Goal: Task Accomplishment & Management: Manage account settings

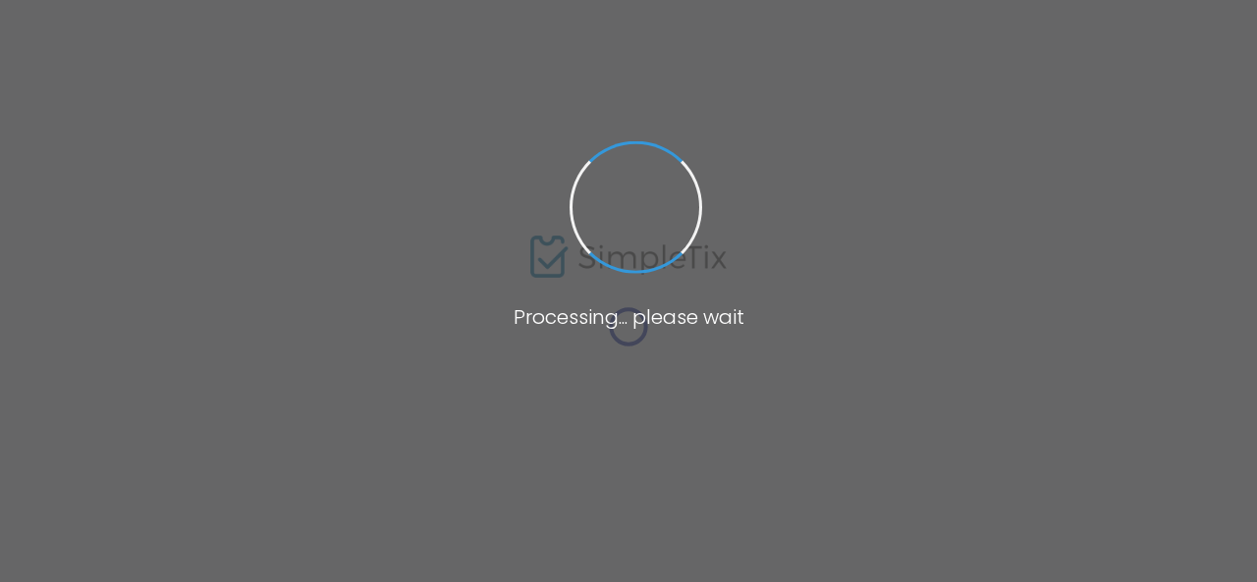
click at [423, 245] on span at bounding box center [628, 291] width 1257 height 582
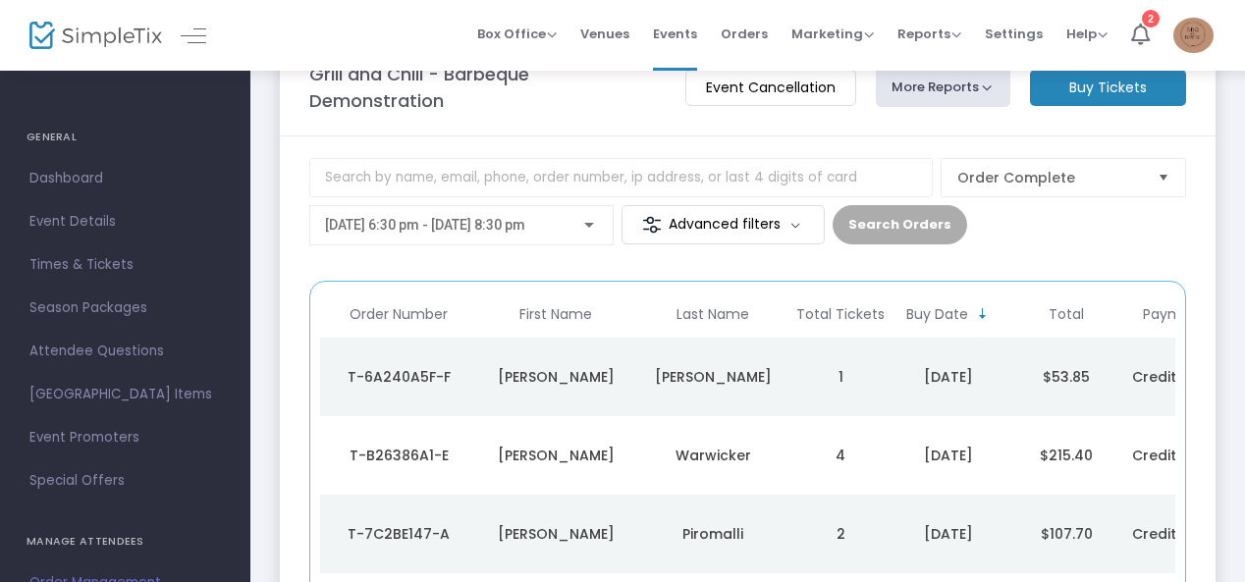
scroll to position [26, 0]
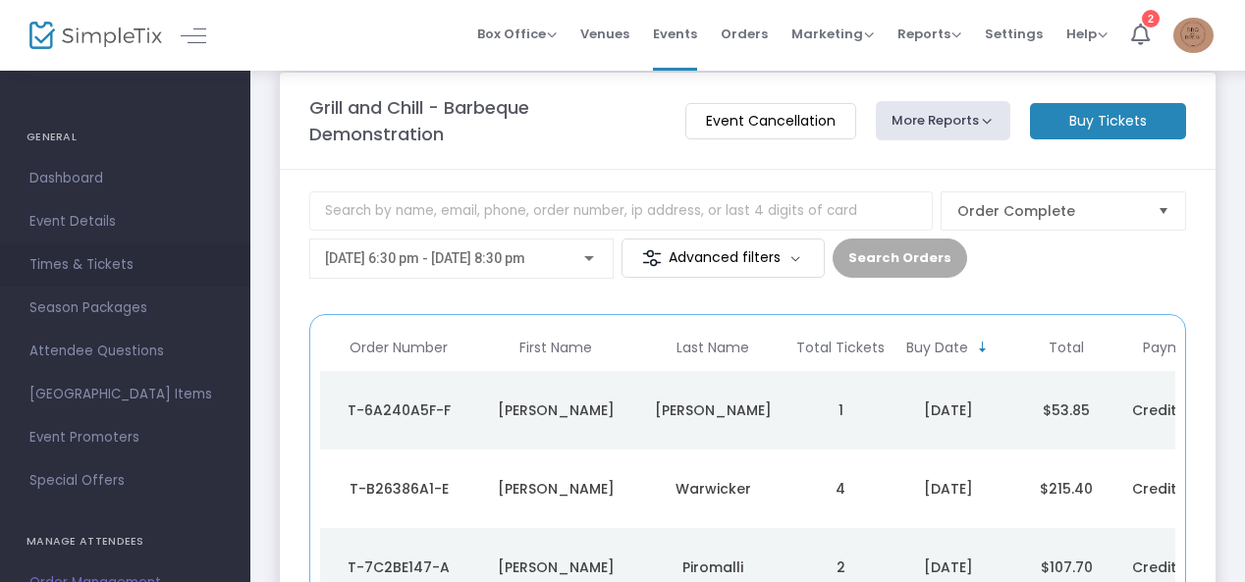
click at [109, 257] on span "Times & Tickets" at bounding box center [124, 265] width 191 height 26
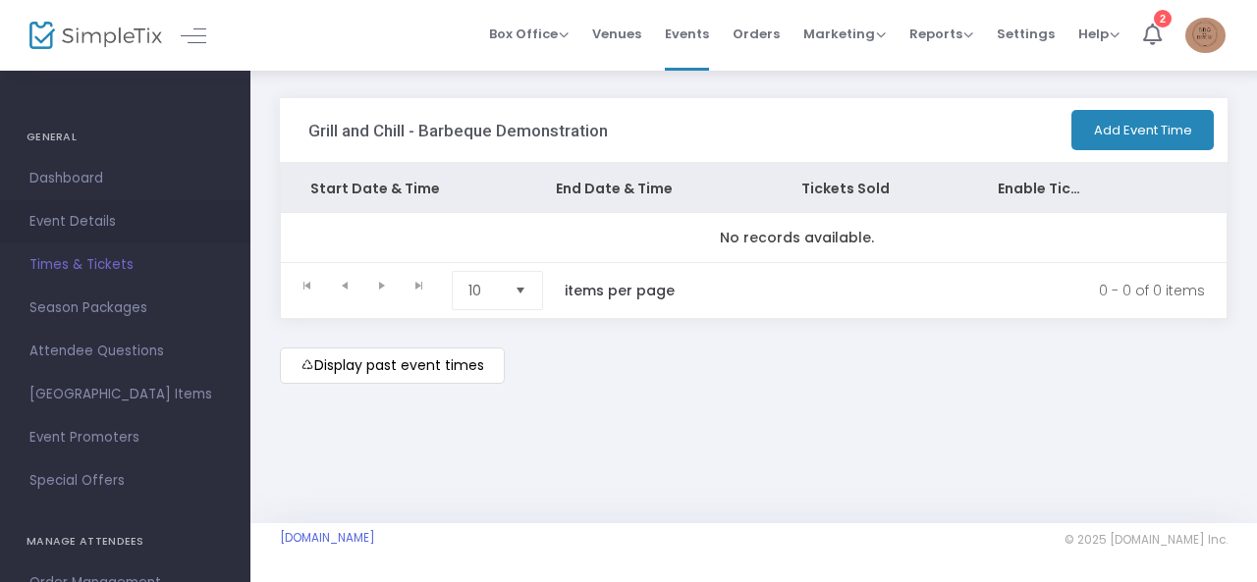
click at [124, 219] on span "Event Details" at bounding box center [124, 222] width 191 height 26
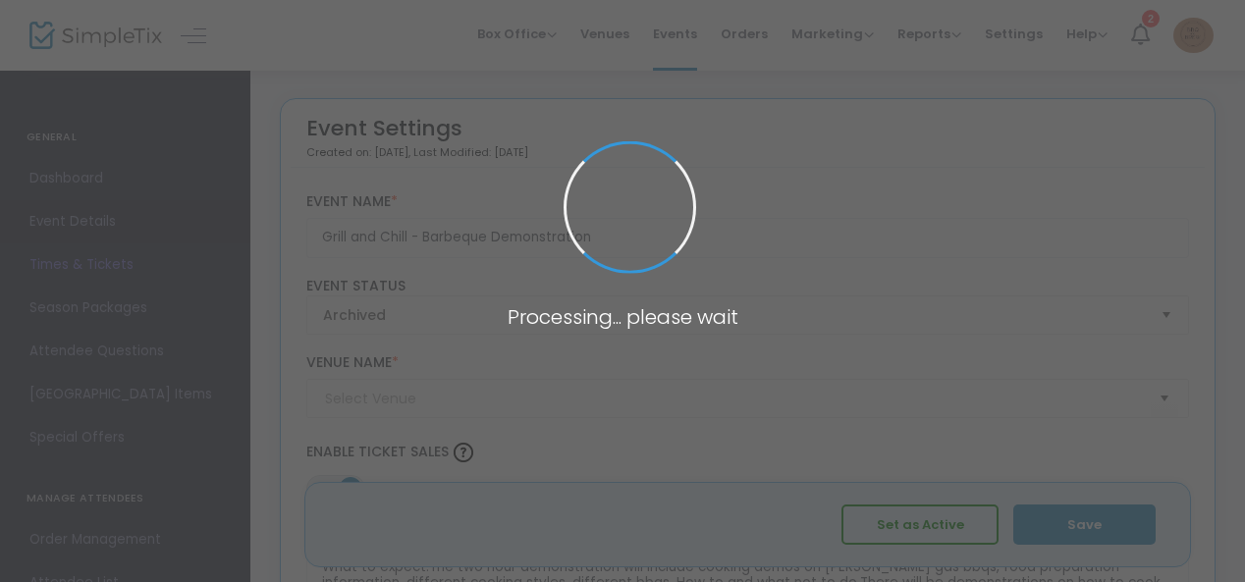
type input "The Brewship"
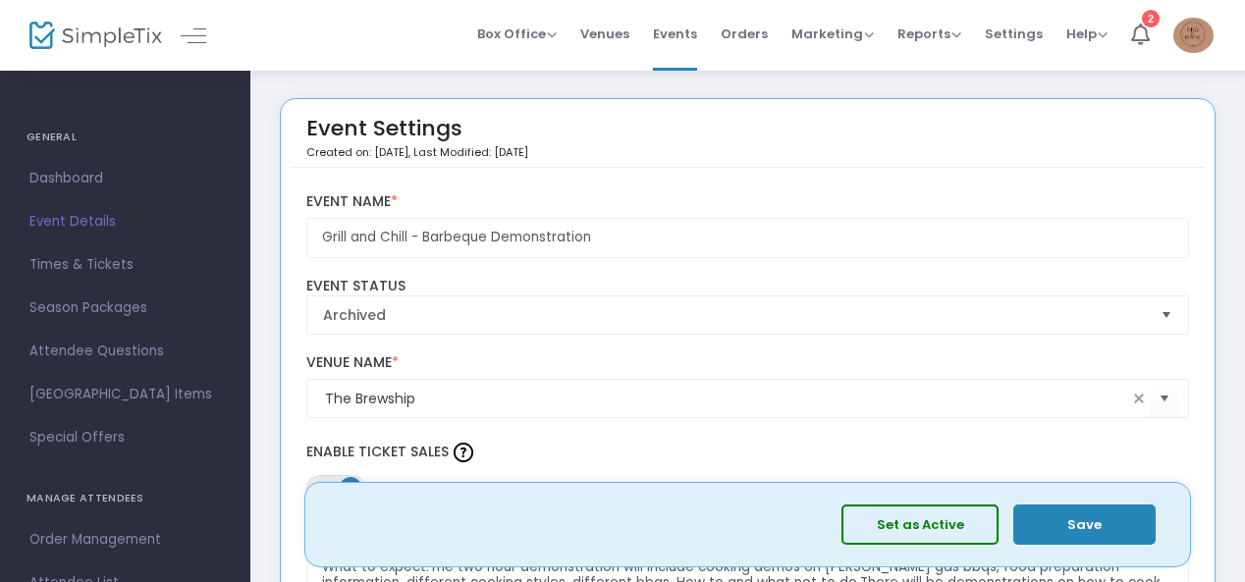
click at [932, 538] on button "Set as Active" at bounding box center [919, 525] width 157 height 40
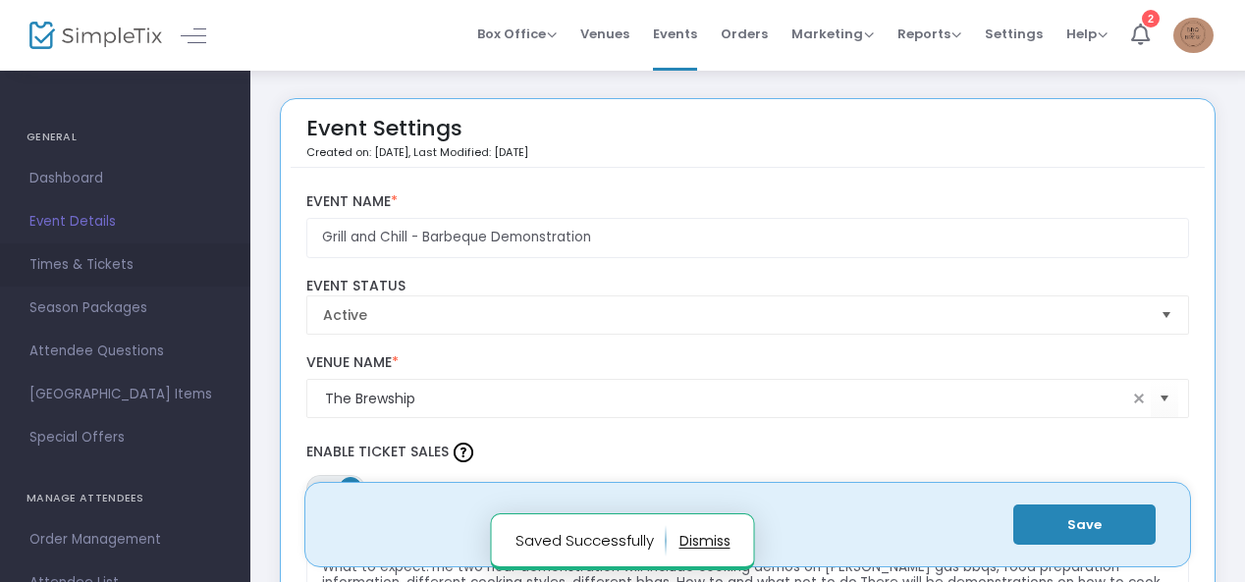
click at [137, 251] on link "Times & Tickets" at bounding box center [125, 264] width 250 height 43
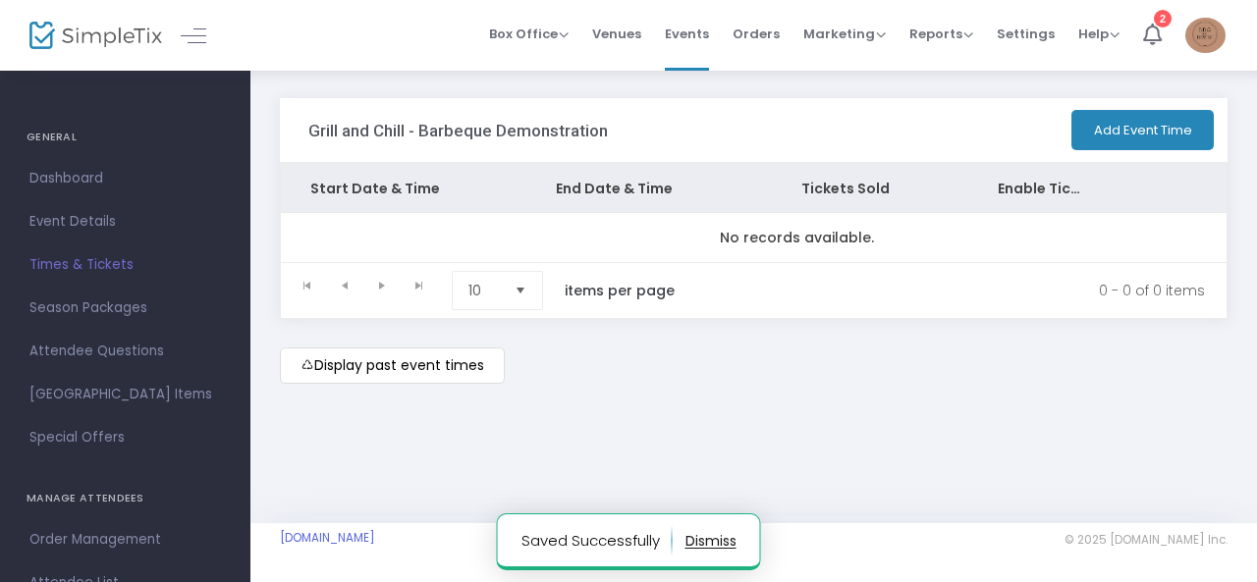
click at [1204, 131] on button "Add Event Time" at bounding box center [1142, 130] width 142 height 40
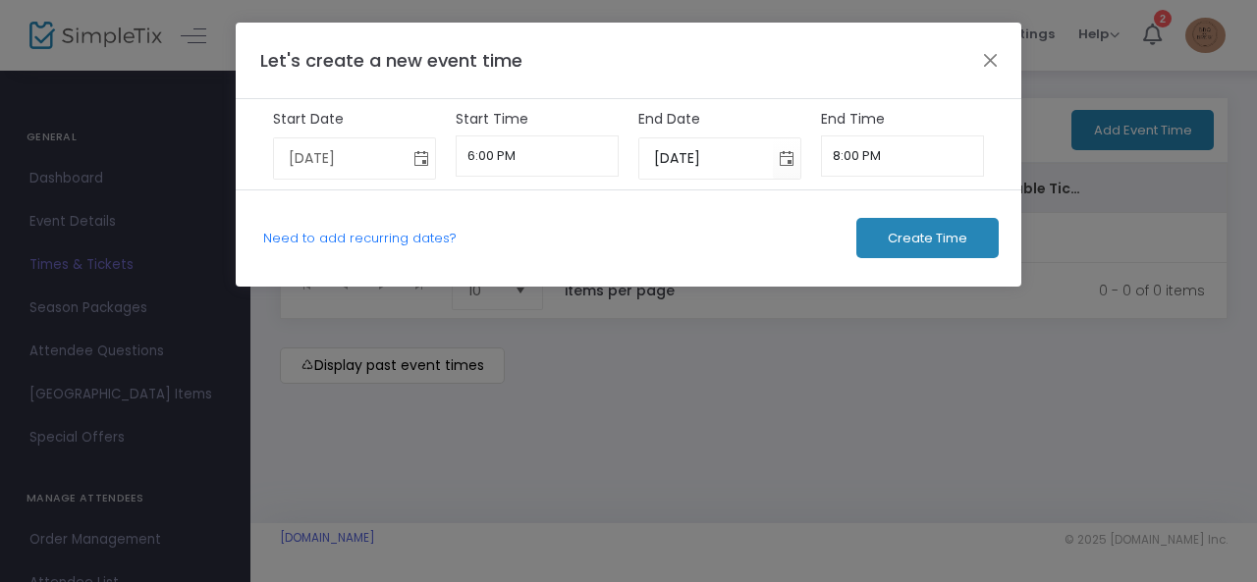
click at [431, 157] on span "Toggle calendar" at bounding box center [421, 158] width 32 height 32
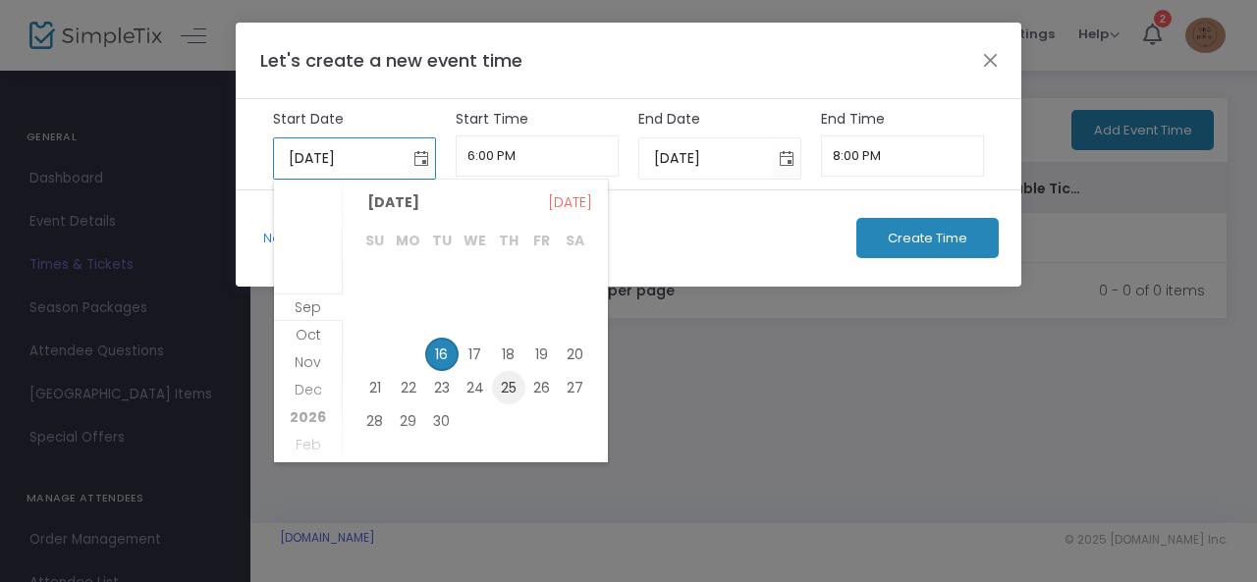
click at [518, 398] on span "25" at bounding box center [508, 387] width 33 height 33
type input "[DATE]"
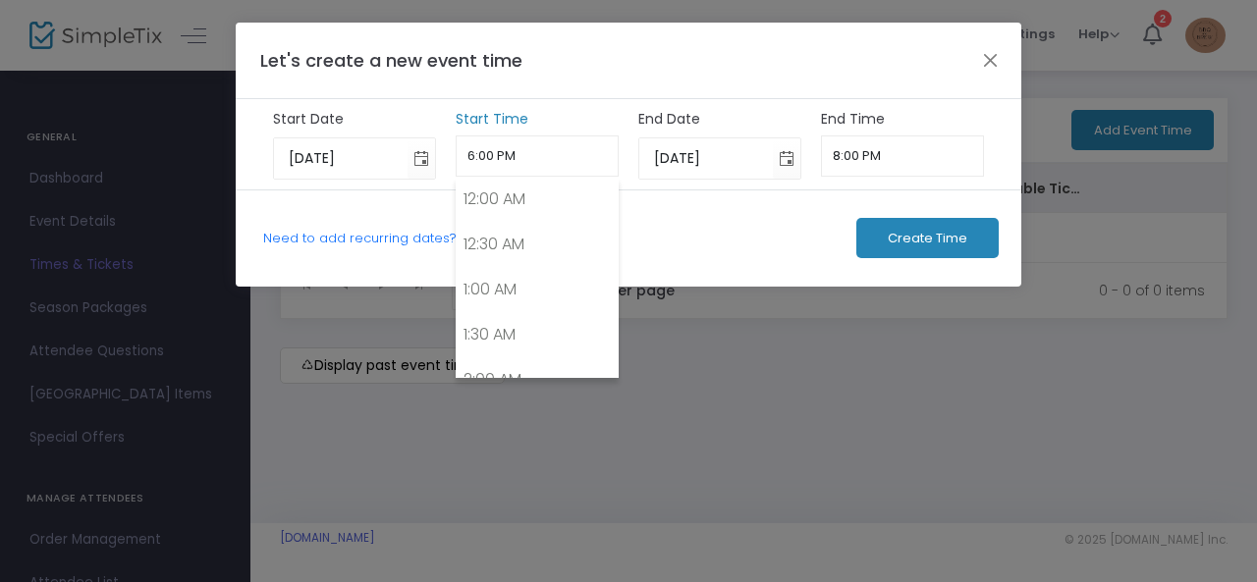
click at [562, 164] on input "6:00 PM" at bounding box center [538, 155] width 164 height 41
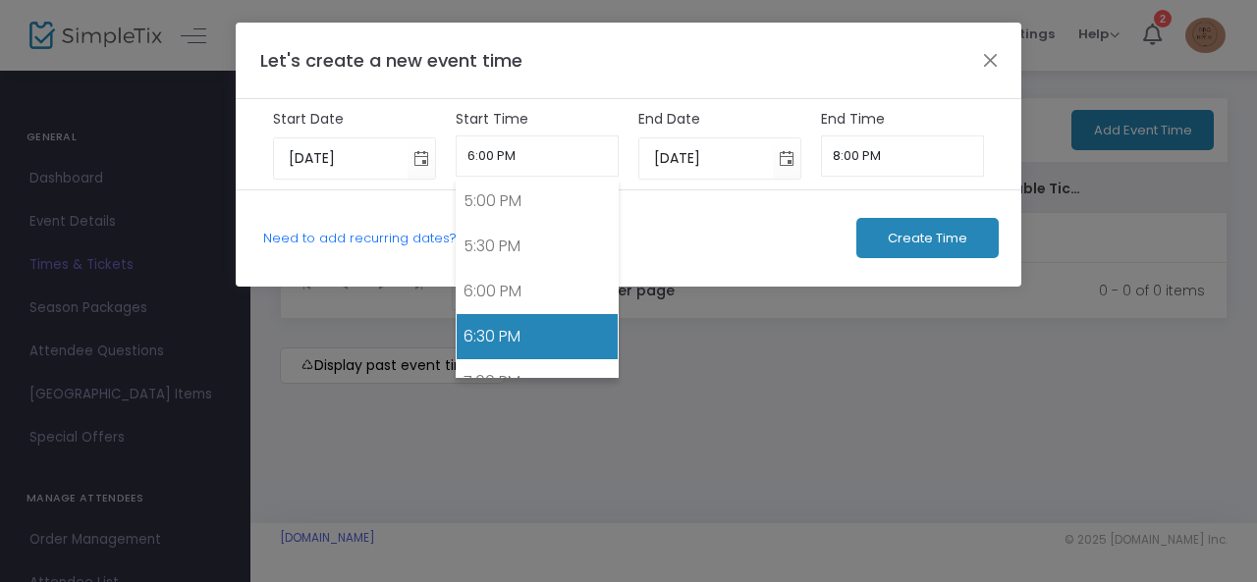
click at [533, 314] on link "6:30 PM" at bounding box center [538, 336] width 162 height 45
type input "6:30 PM"
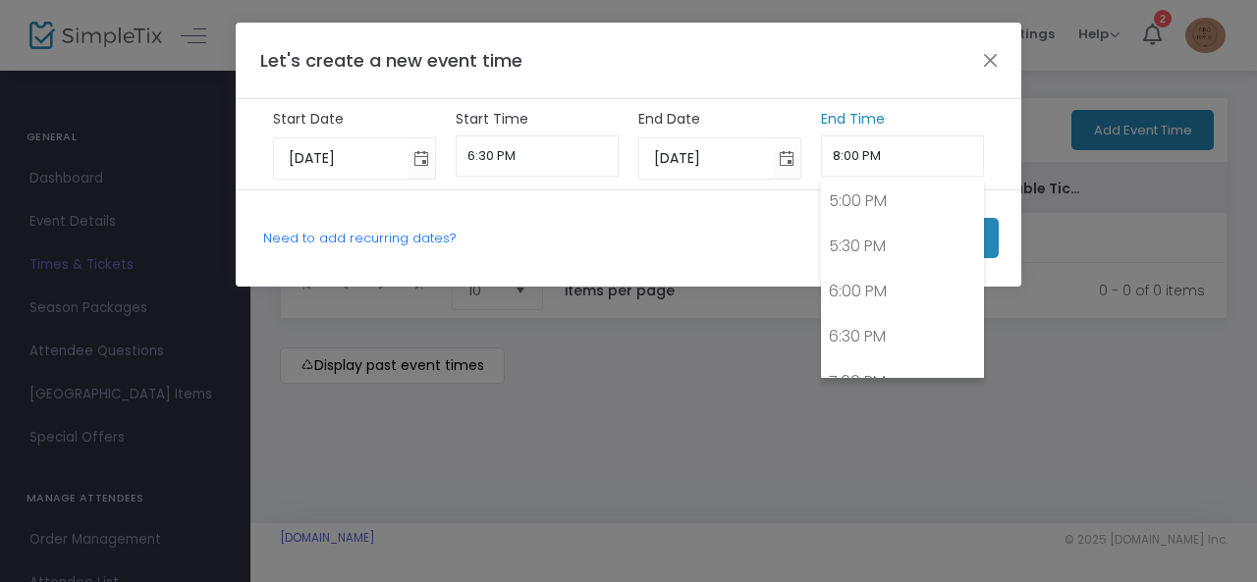
click at [890, 160] on input "8:00 PM" at bounding box center [903, 155] width 164 height 41
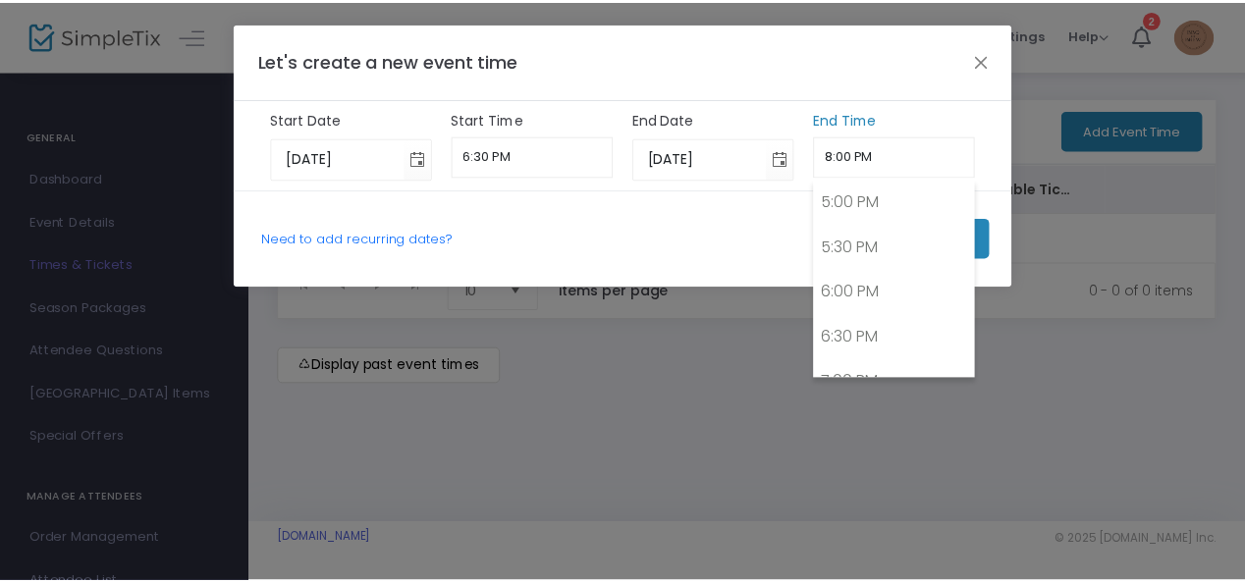
scroll to position [1712, 0]
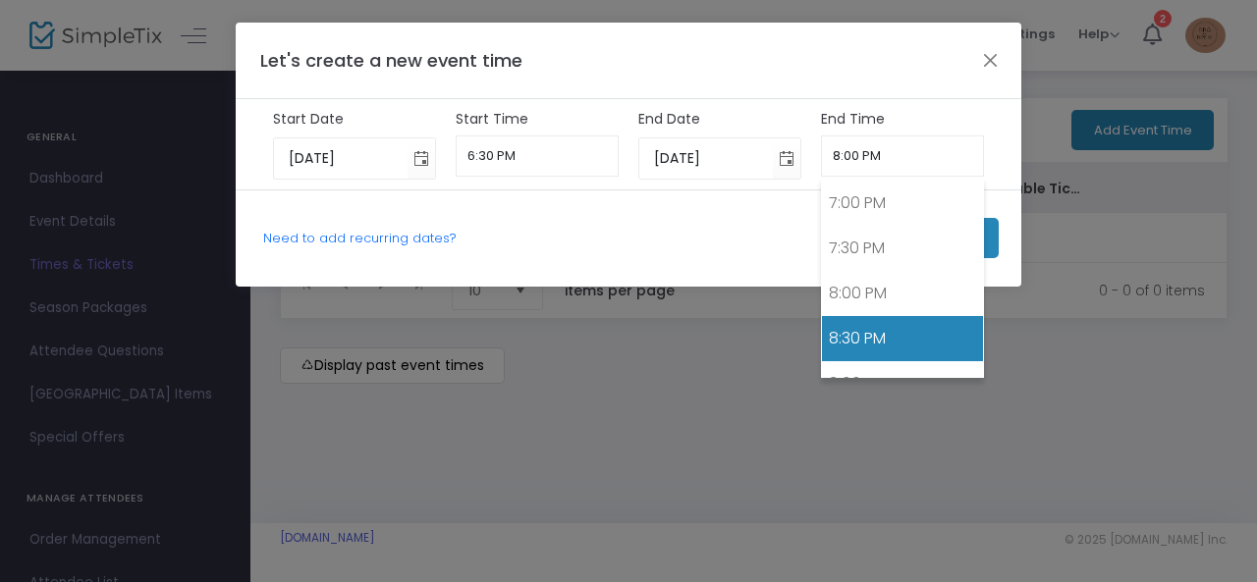
click at [890, 317] on link "8:30 PM" at bounding box center [903, 338] width 162 height 45
type input "8:30 PM"
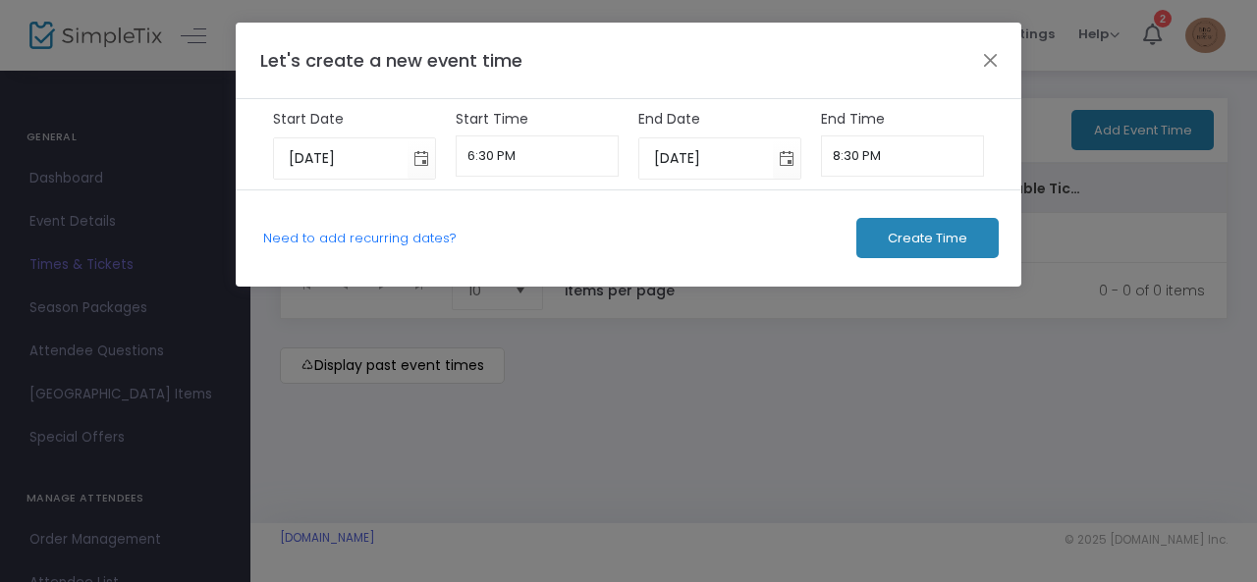
click at [902, 247] on button "Create Time" at bounding box center [927, 238] width 142 height 40
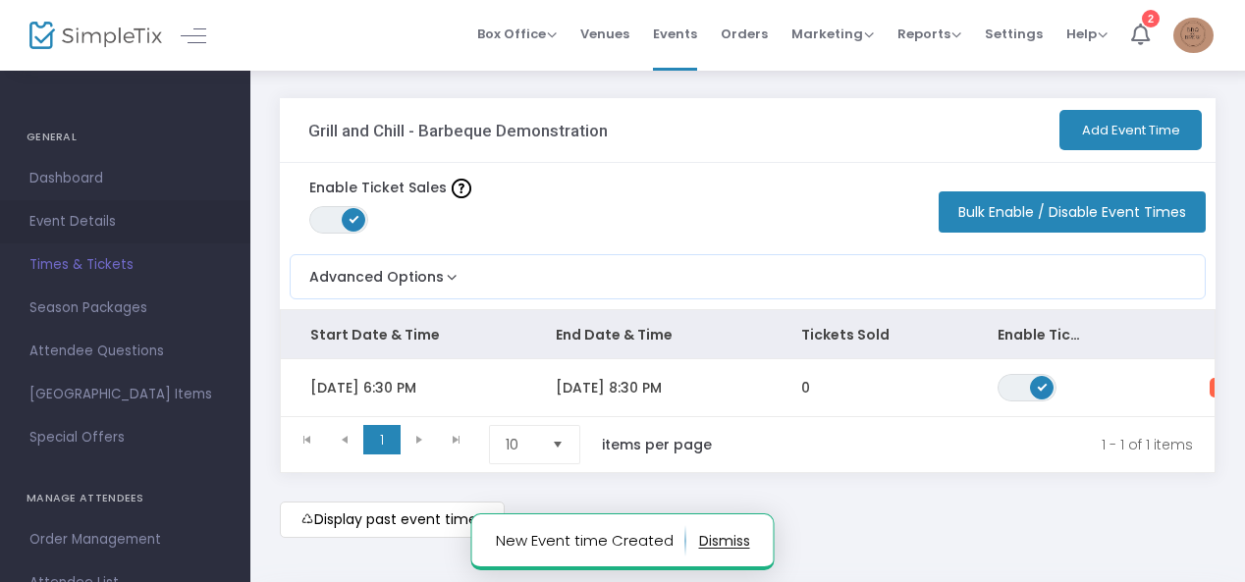
click at [128, 220] on span "Event Details" at bounding box center [124, 222] width 191 height 26
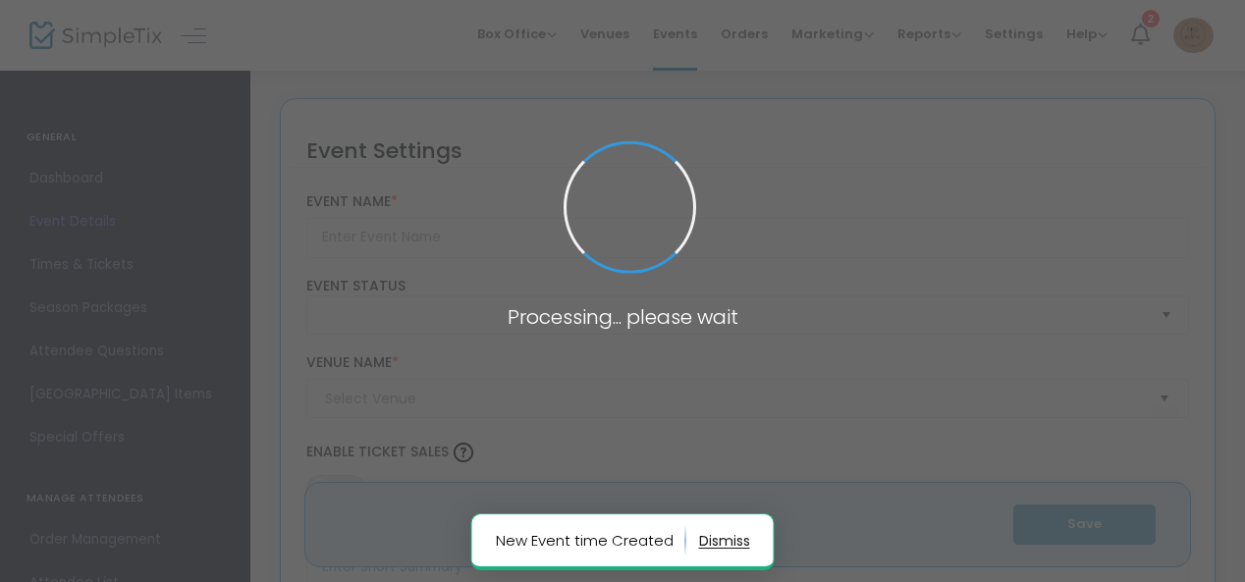
type input "Grill and Chill - Barbeque Demonstration"
type textarea "What to expect.The two hour demonstration will include cooking demos on [PERSON…"
type input "Choose your date here"
checkbox input "true"
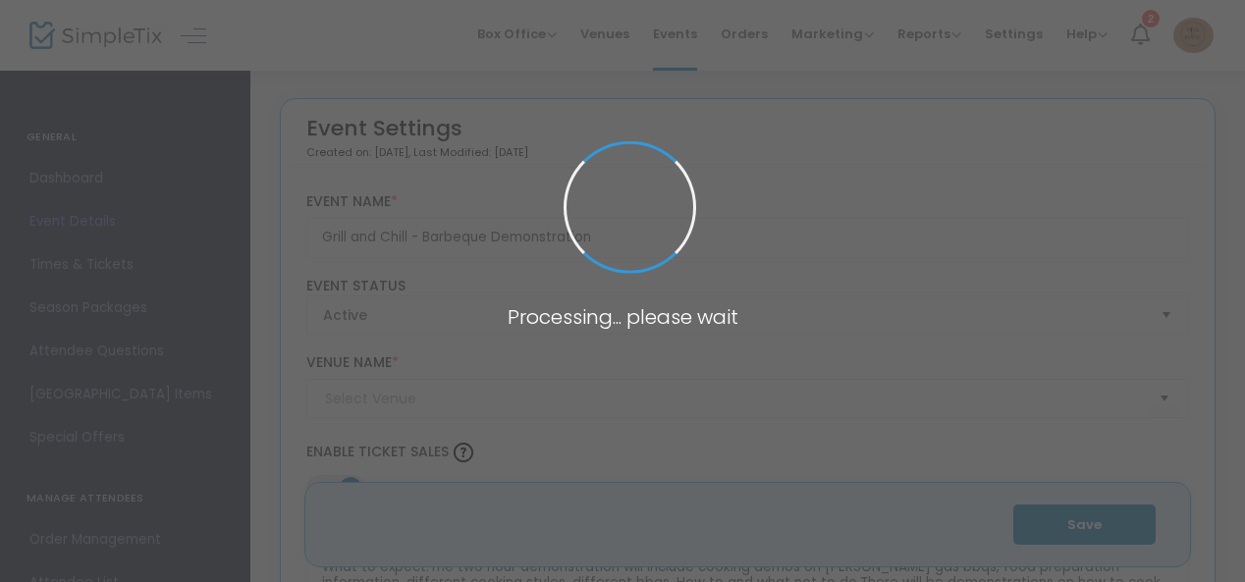
type input "The Brewship"
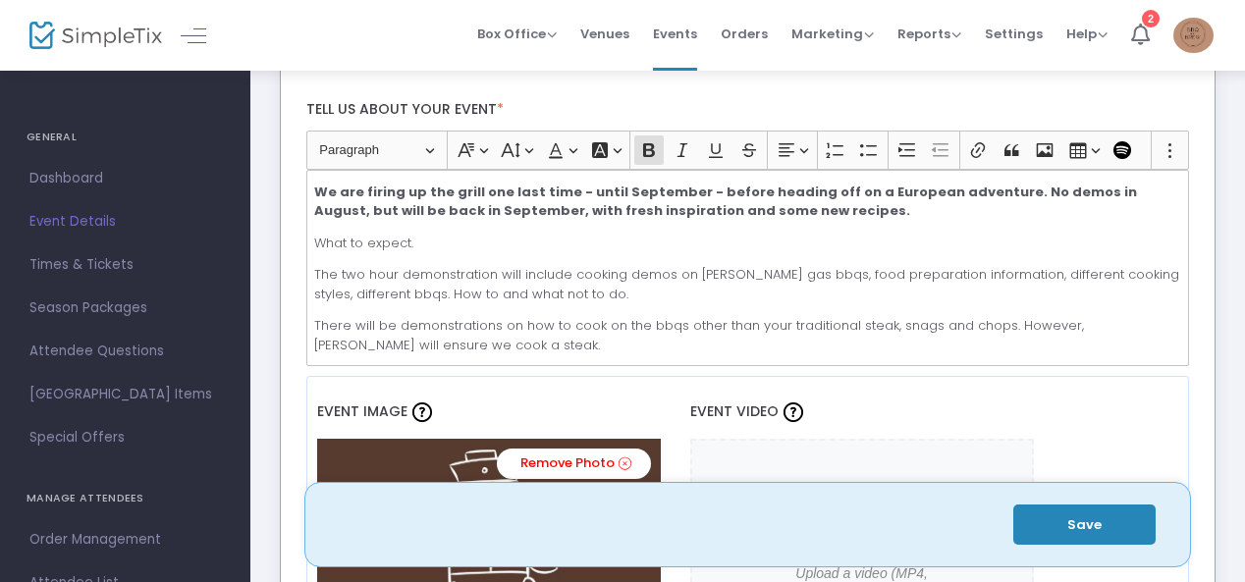
scroll to position [565, 0]
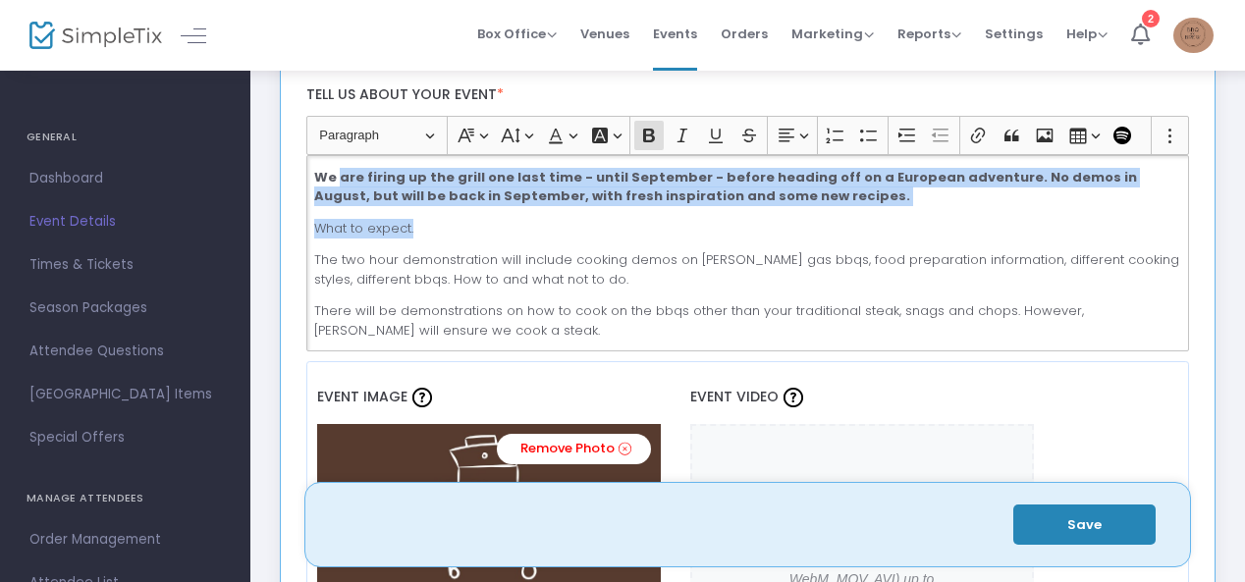
drag, startPoint x: 778, startPoint y: 213, endPoint x: 337, endPoint y: 181, distance: 442.0
click at [337, 181] on div "We are firing up the grill one last time - until September - before heading off…" at bounding box center [748, 253] width 884 height 196
click at [448, 221] on p "What to expect." at bounding box center [747, 229] width 866 height 20
drag, startPoint x: 770, startPoint y: 199, endPoint x: 307, endPoint y: 180, distance: 462.8
click at [307, 180] on div "We are firing up the grill one last time - until September - before heading off…" at bounding box center [748, 253] width 884 height 196
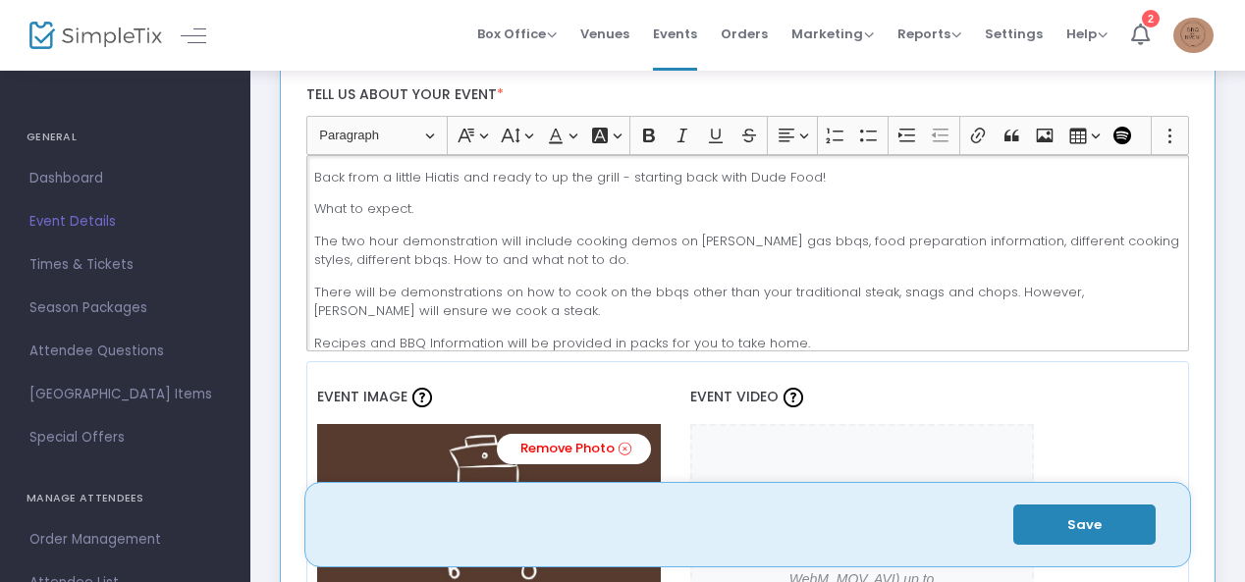
click at [446, 180] on p "Back from a little Hiatis and ready to up the grill - starting back with Dude F…" at bounding box center [747, 178] width 866 height 20
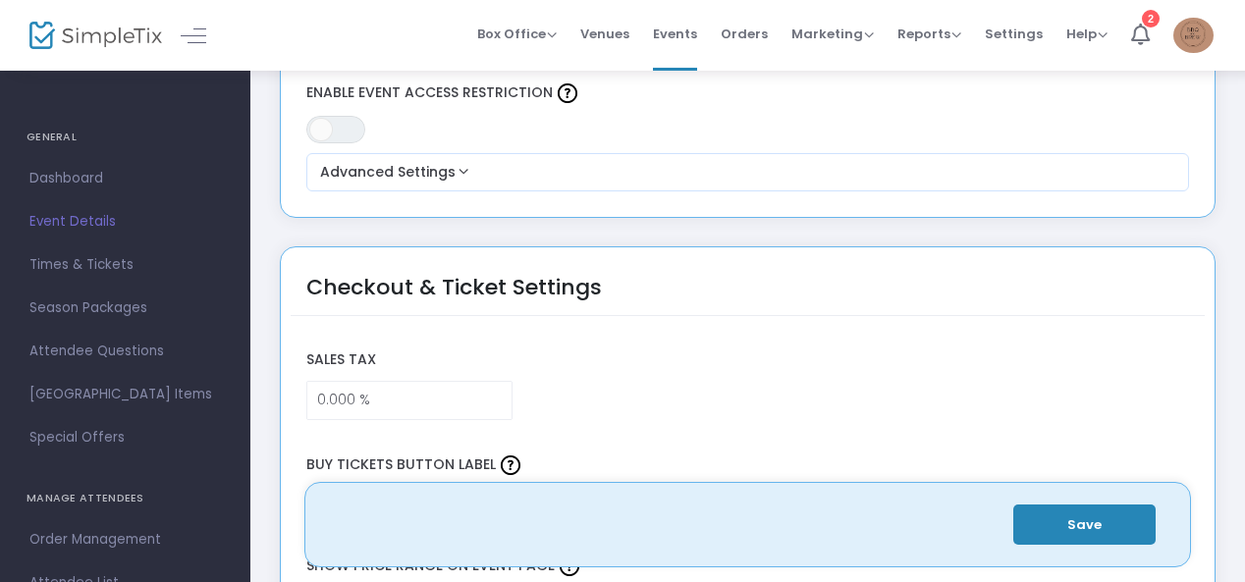
scroll to position [1318, 0]
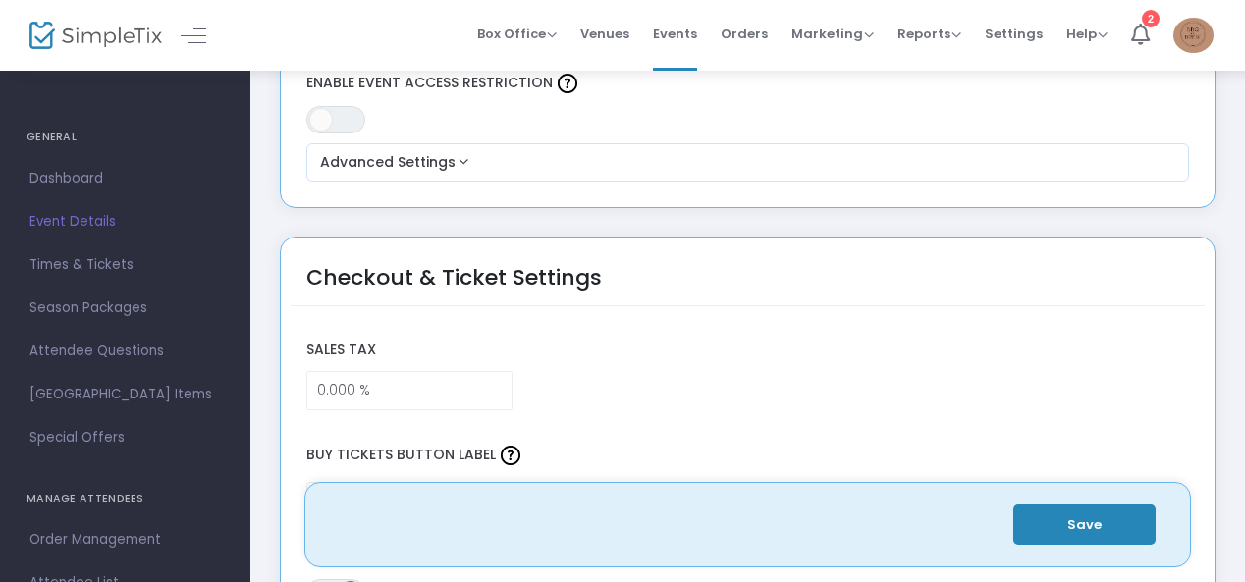
click at [1102, 514] on button "Save" at bounding box center [1084, 525] width 142 height 40
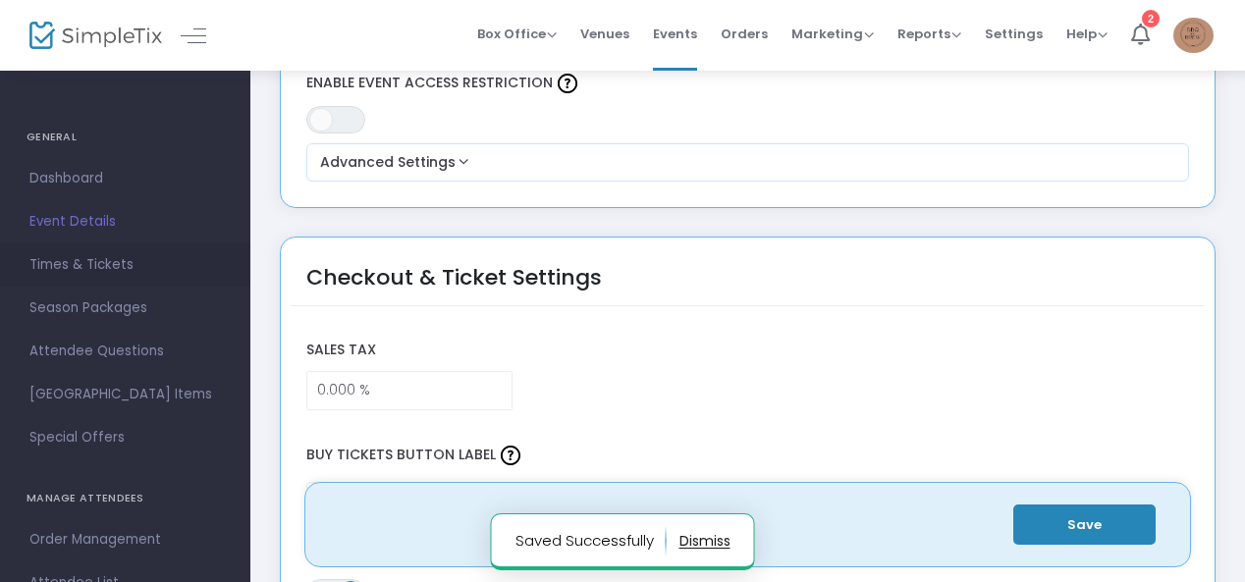
click at [104, 263] on span "Times & Tickets" at bounding box center [124, 265] width 191 height 26
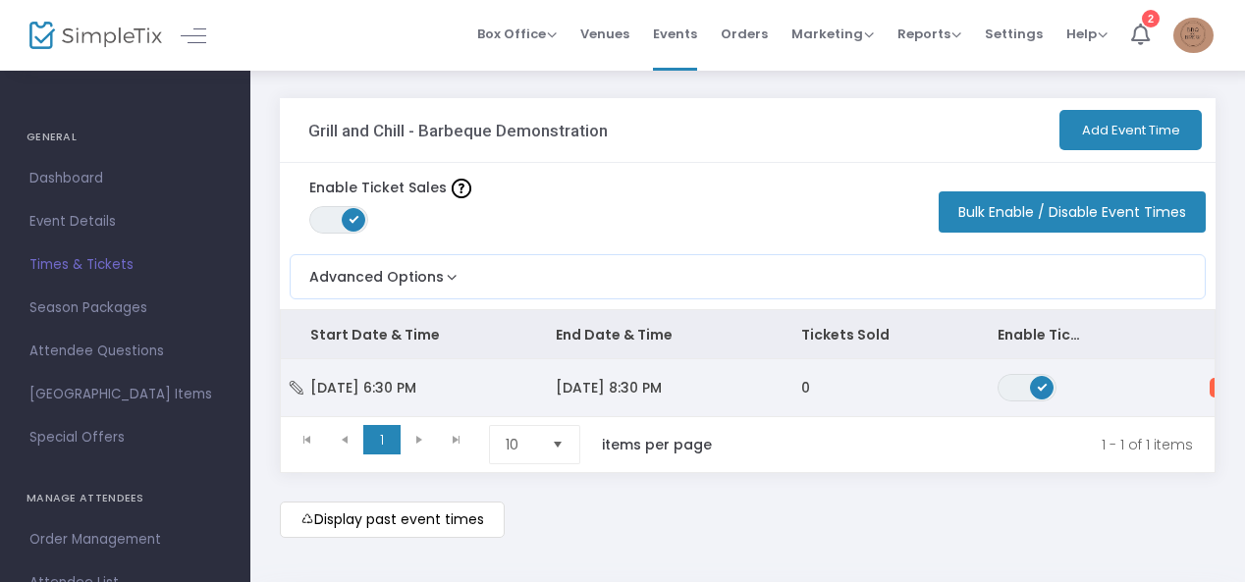
click at [615, 402] on td "[DATE] 8:30 PM" at bounding box center [648, 387] width 245 height 57
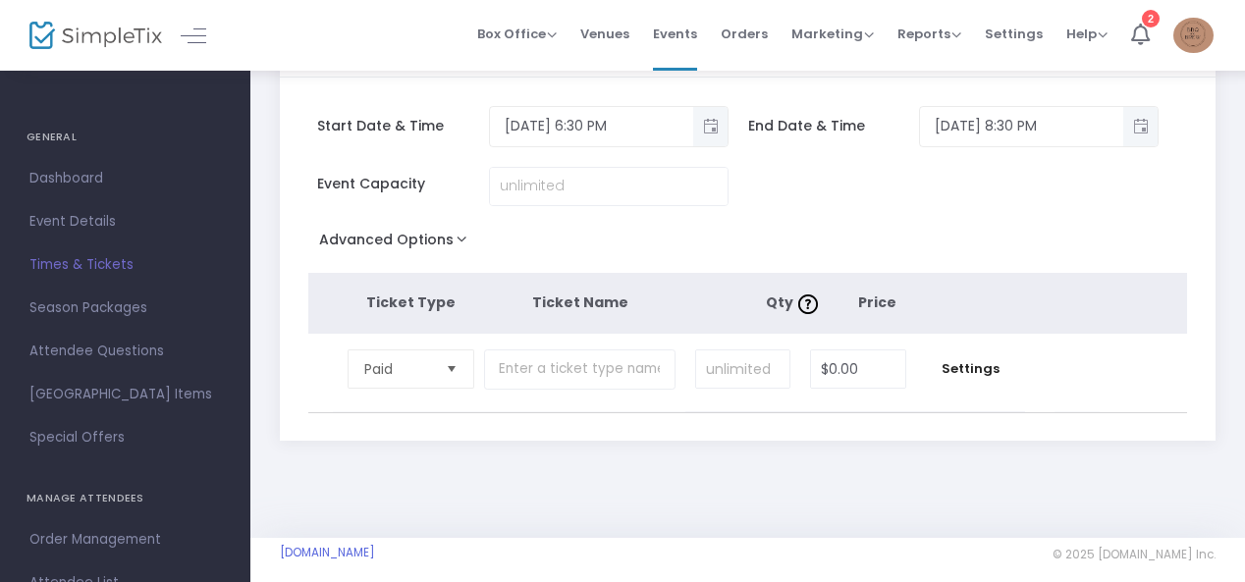
scroll to position [84, 0]
click at [768, 357] on input at bounding box center [742, 369] width 93 height 37
type input "11"
click at [642, 374] on input "text" at bounding box center [580, 370] width 192 height 40
type input "Grill and Chill BBQ Demo"
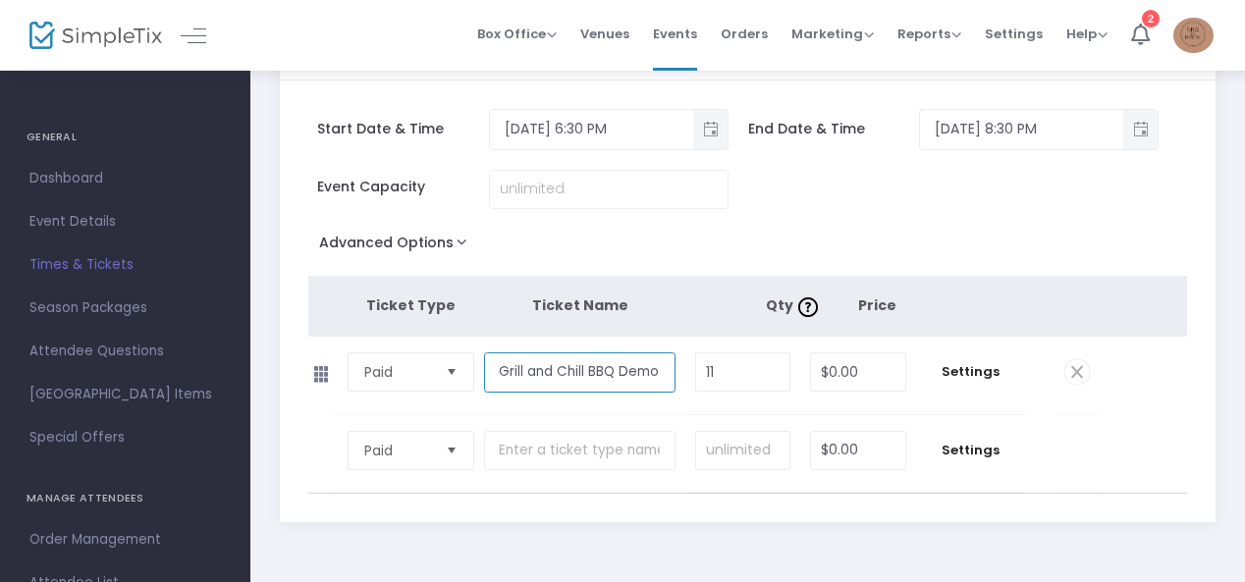
scroll to position [78, 0]
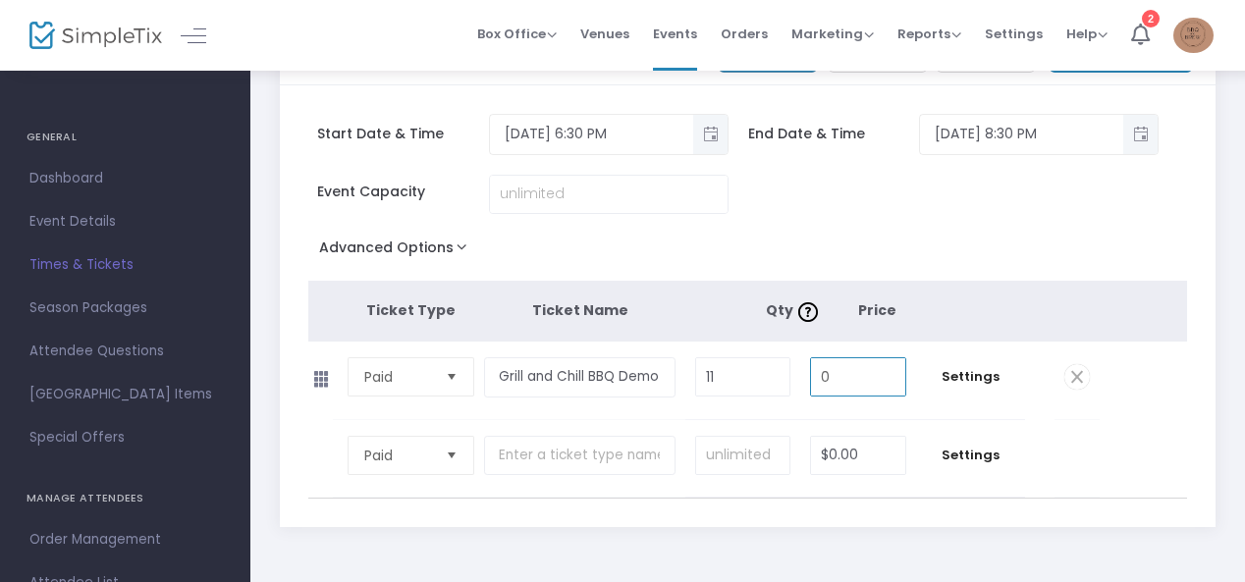
click at [848, 368] on input "0" at bounding box center [858, 376] width 94 height 37
type input "$50.00"
click at [1005, 229] on div "Event Capacity" at bounding box center [738, 204] width 880 height 59
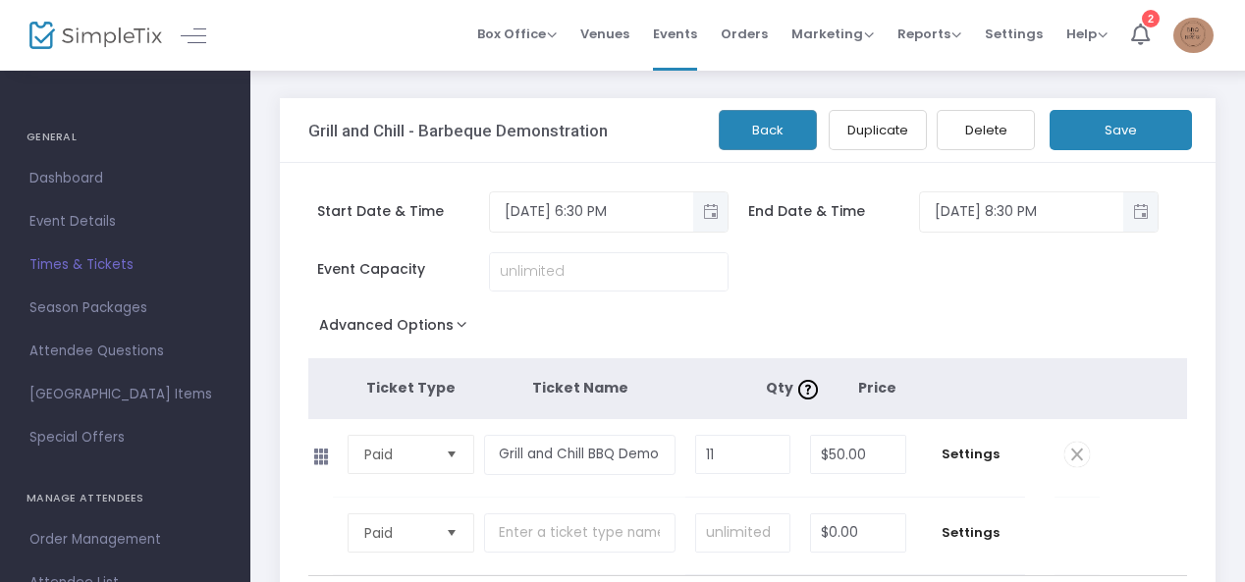
click at [1107, 123] on button "Save" at bounding box center [1120, 130] width 142 height 40
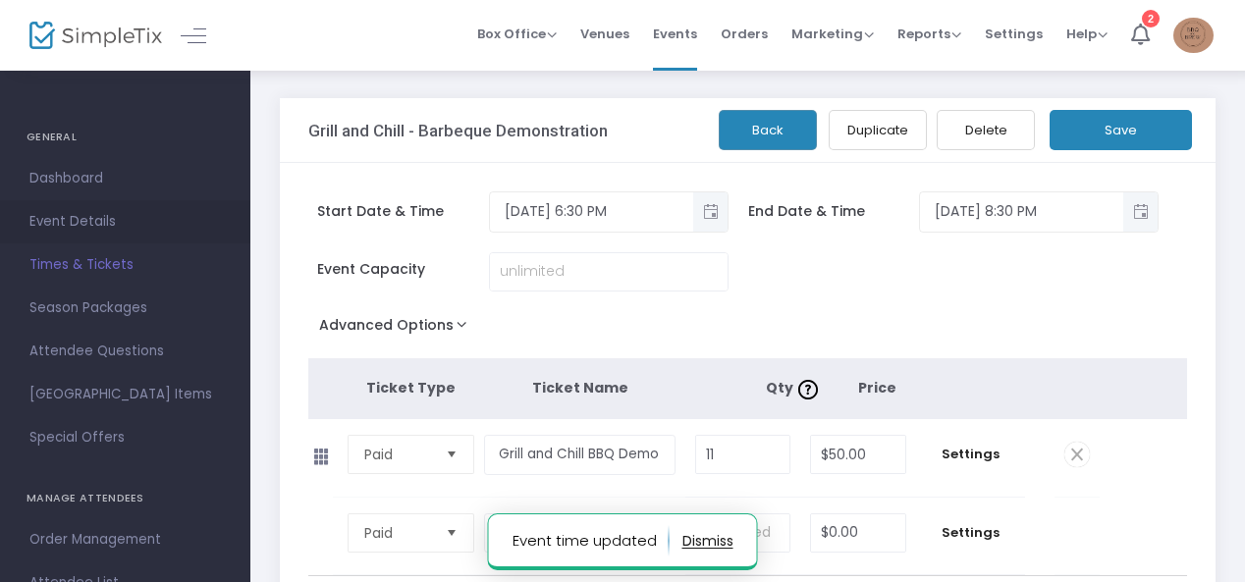
click at [69, 222] on span "Event Details" at bounding box center [124, 222] width 191 height 26
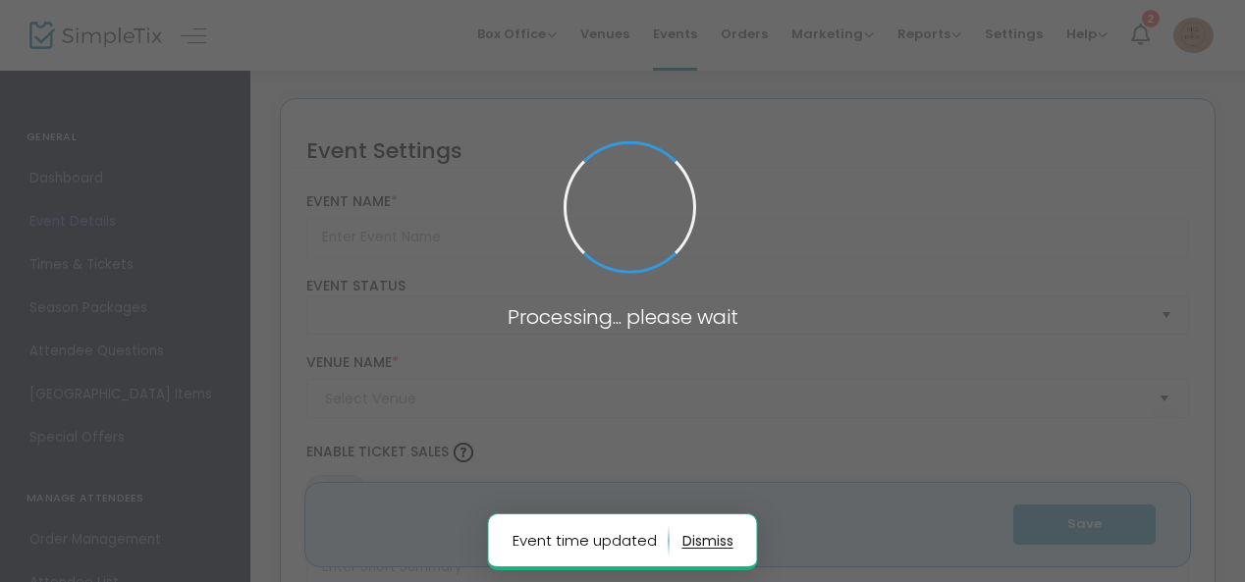
type input "Grill and Chill - Barbeque Demonstration"
type textarea "What to expect.The two hour demonstration will include cooking demos on [PERSON…"
type input "Choose your date here"
checkbox input "true"
type input "The Brewship"
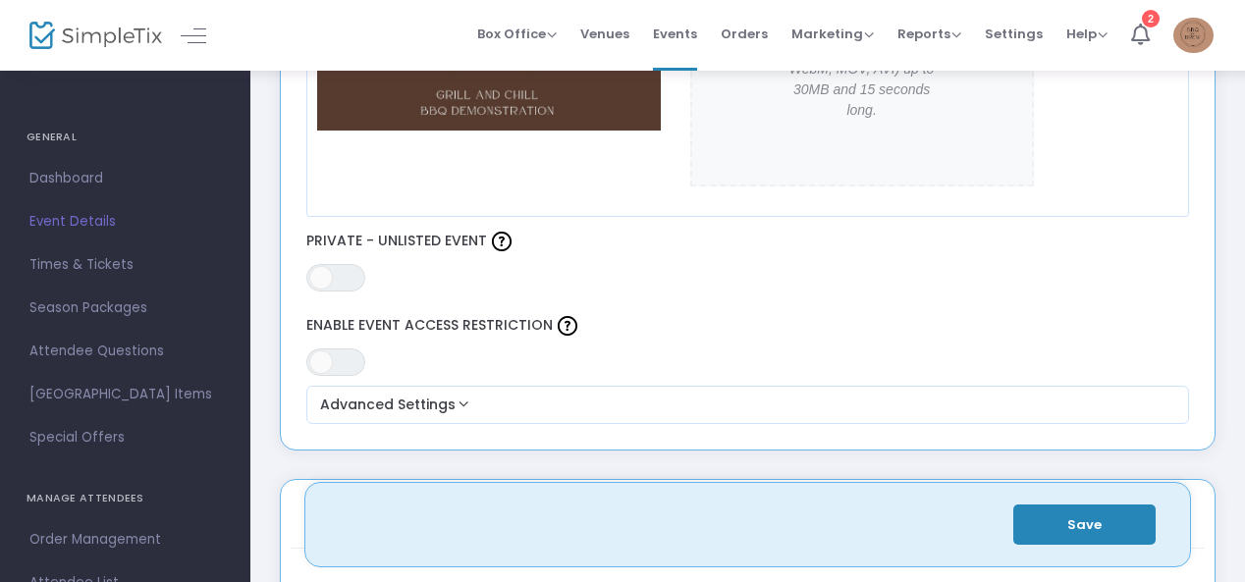
scroll to position [974, 0]
